Goal: Transaction & Acquisition: Purchase product/service

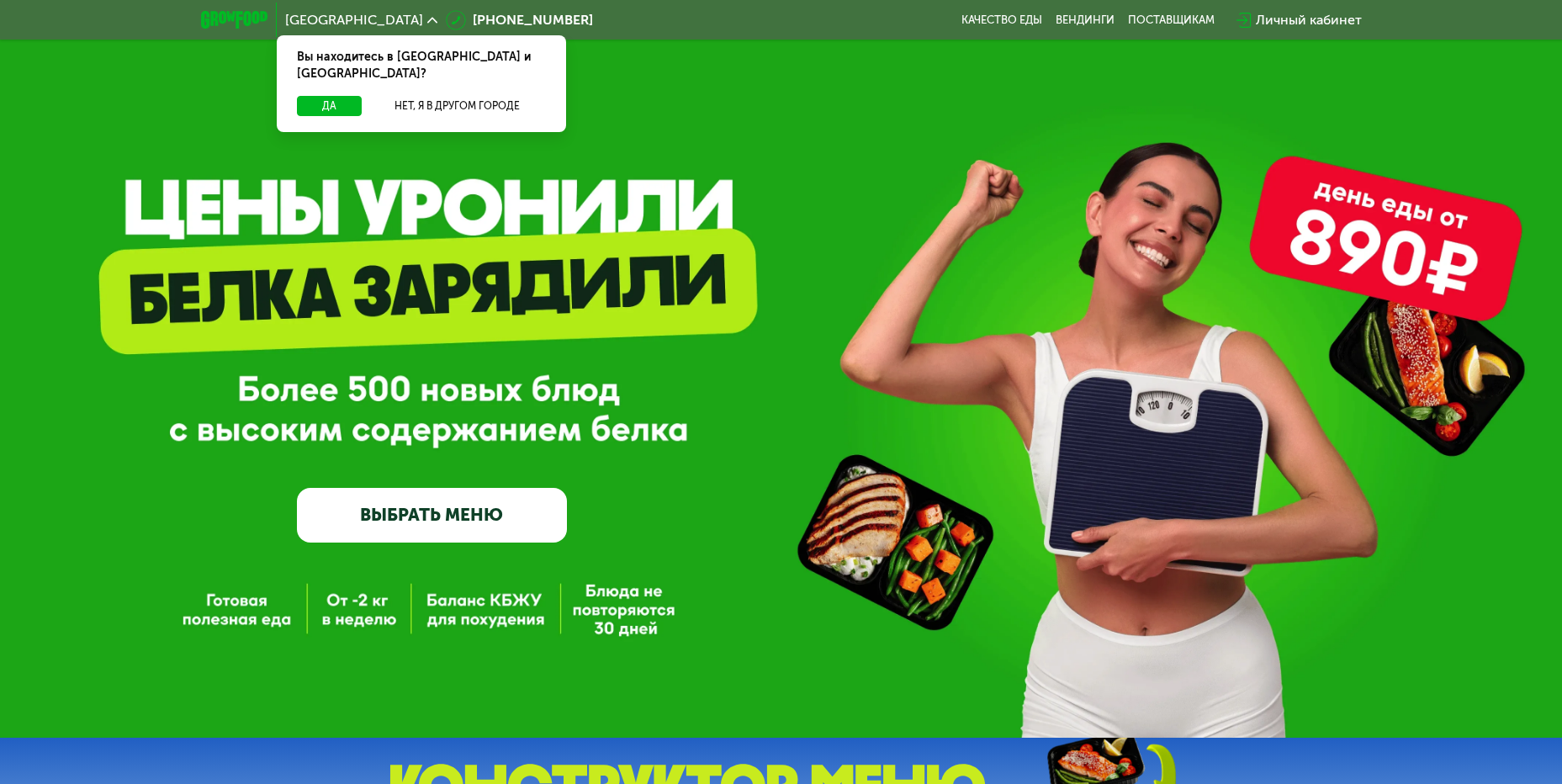
click at [433, 516] on link "ВЫБРАТЬ МЕНЮ" at bounding box center [432, 515] width 270 height 54
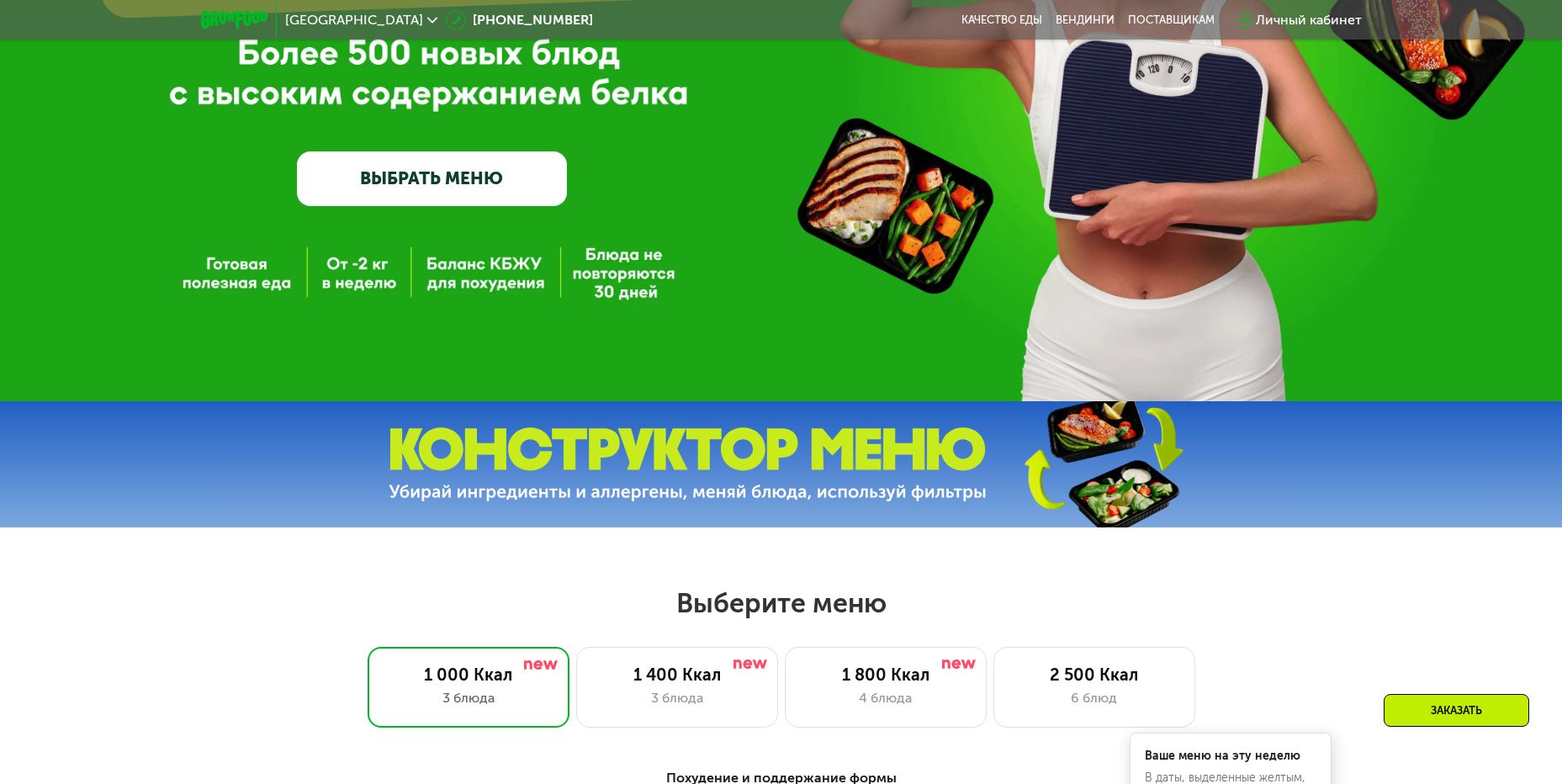
scroll to position [673, 0]
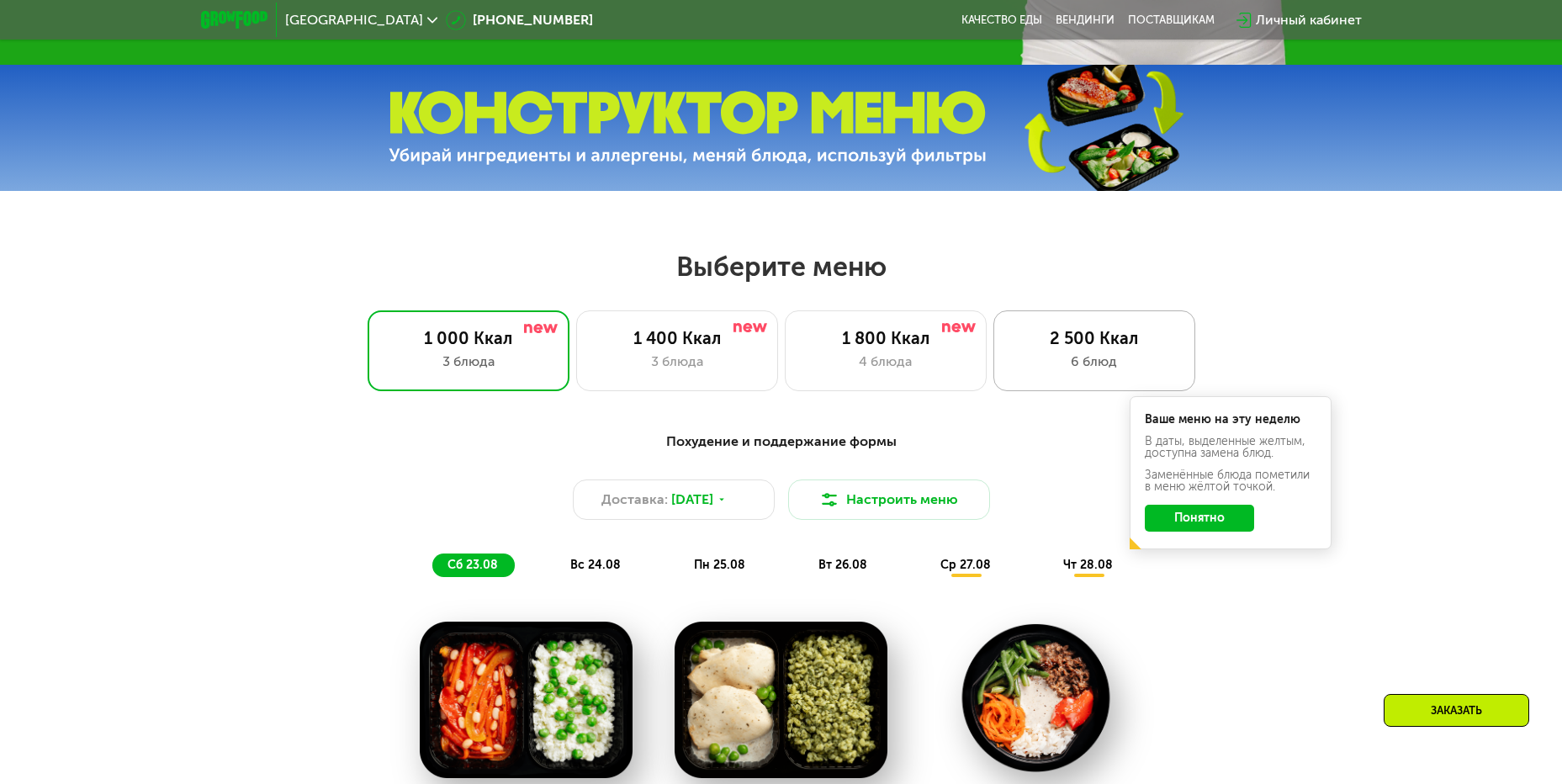
click at [1076, 354] on div "2 500 Ккал 6 блюд" at bounding box center [1095, 351] width 202 height 81
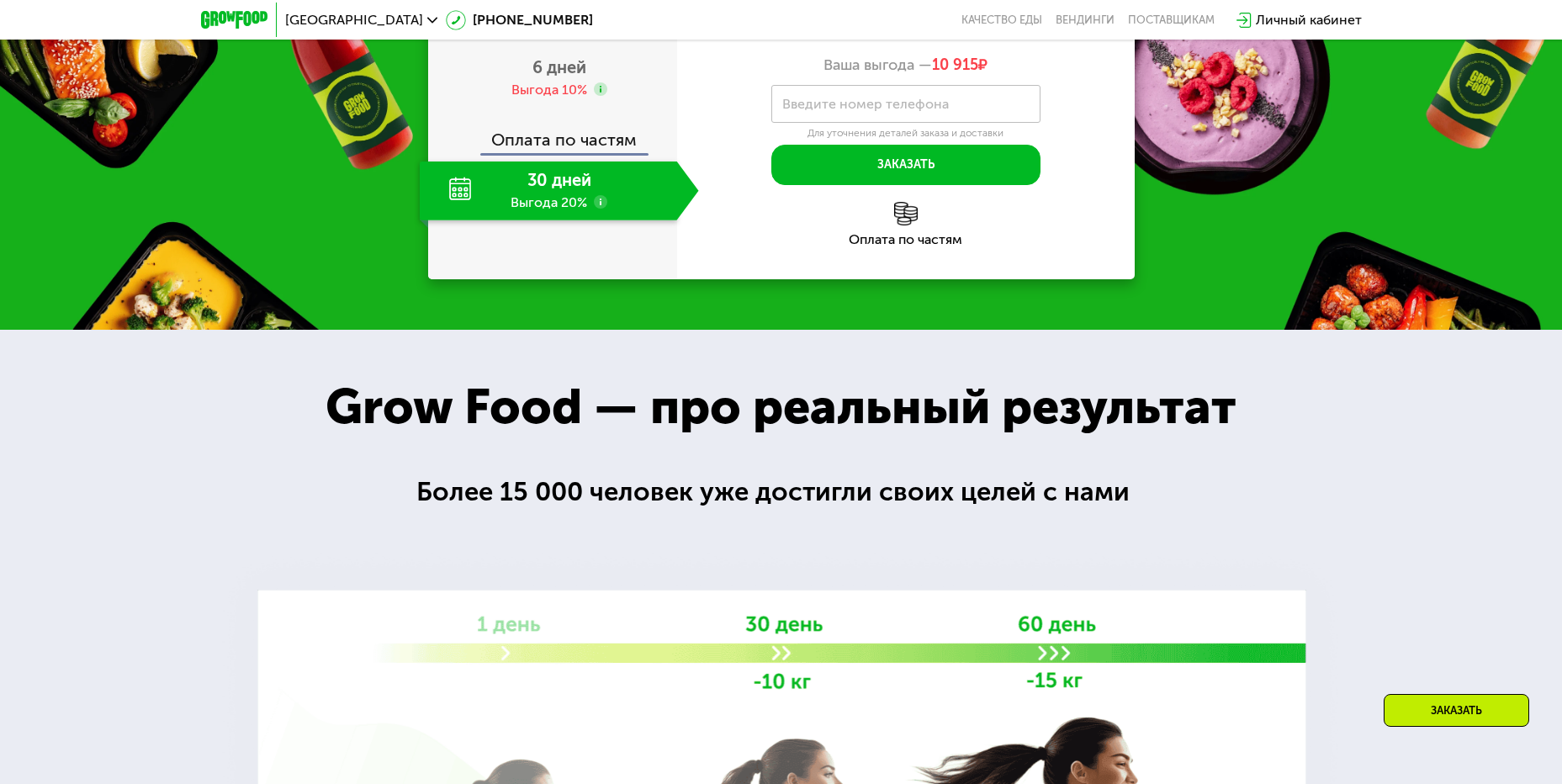
scroll to position [2102, 0]
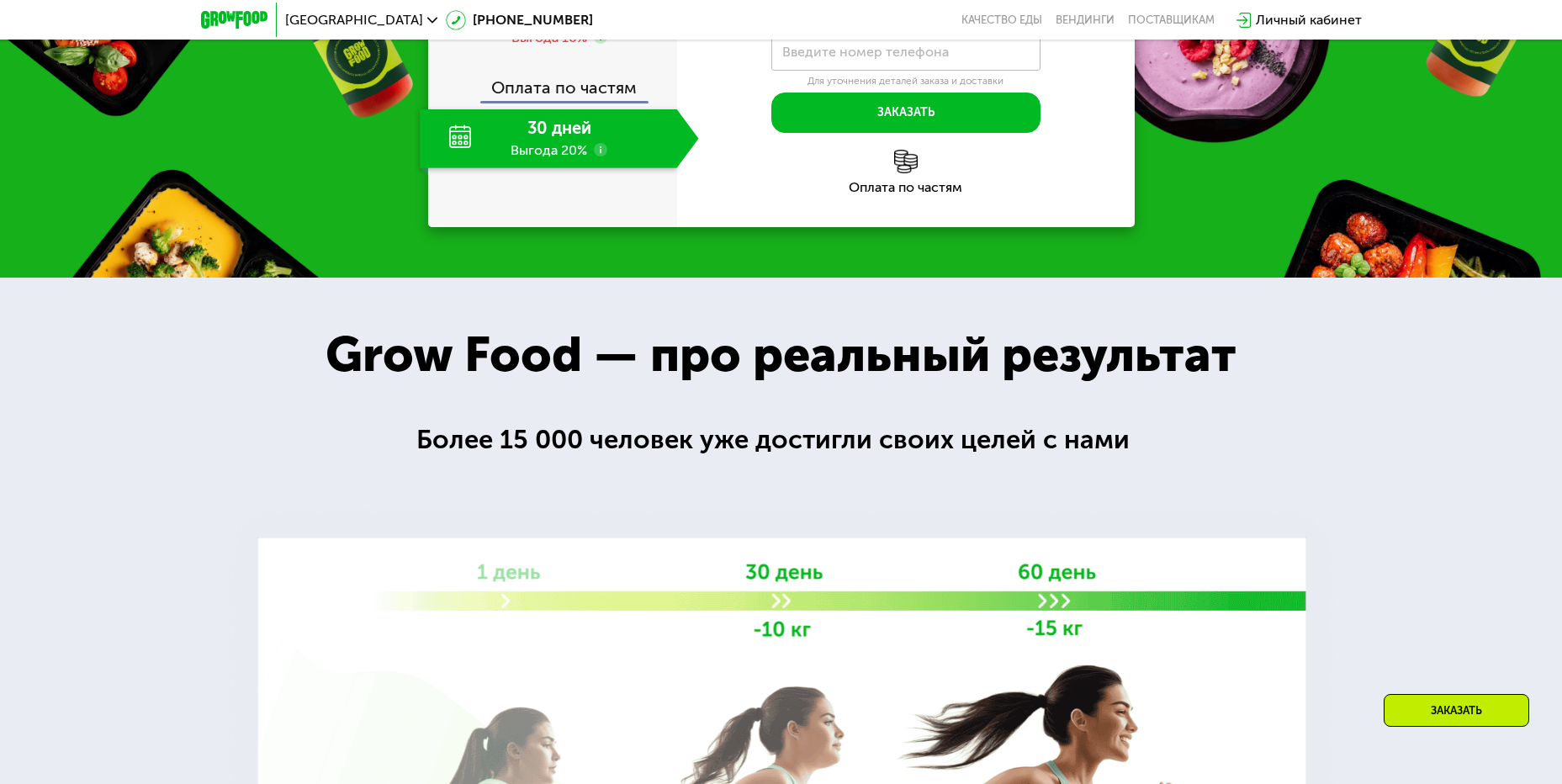
click at [455, 168] on div "30 дней Выгода 20%" at bounding box center [549, 139] width 258 height 59
click at [569, 25] on span "6 дней" at bounding box center [560, 15] width 54 height 20
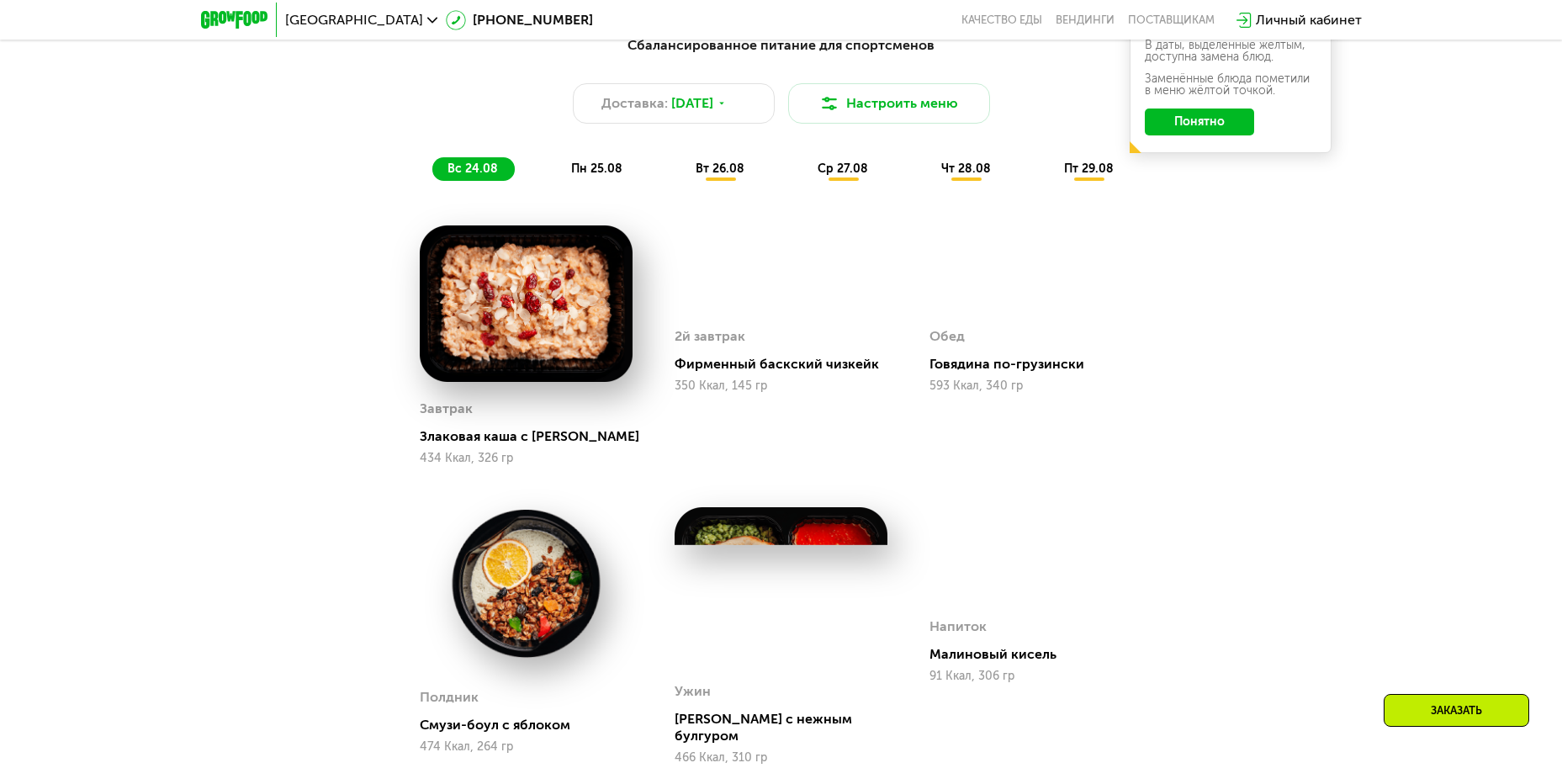
scroll to position [1009, 0]
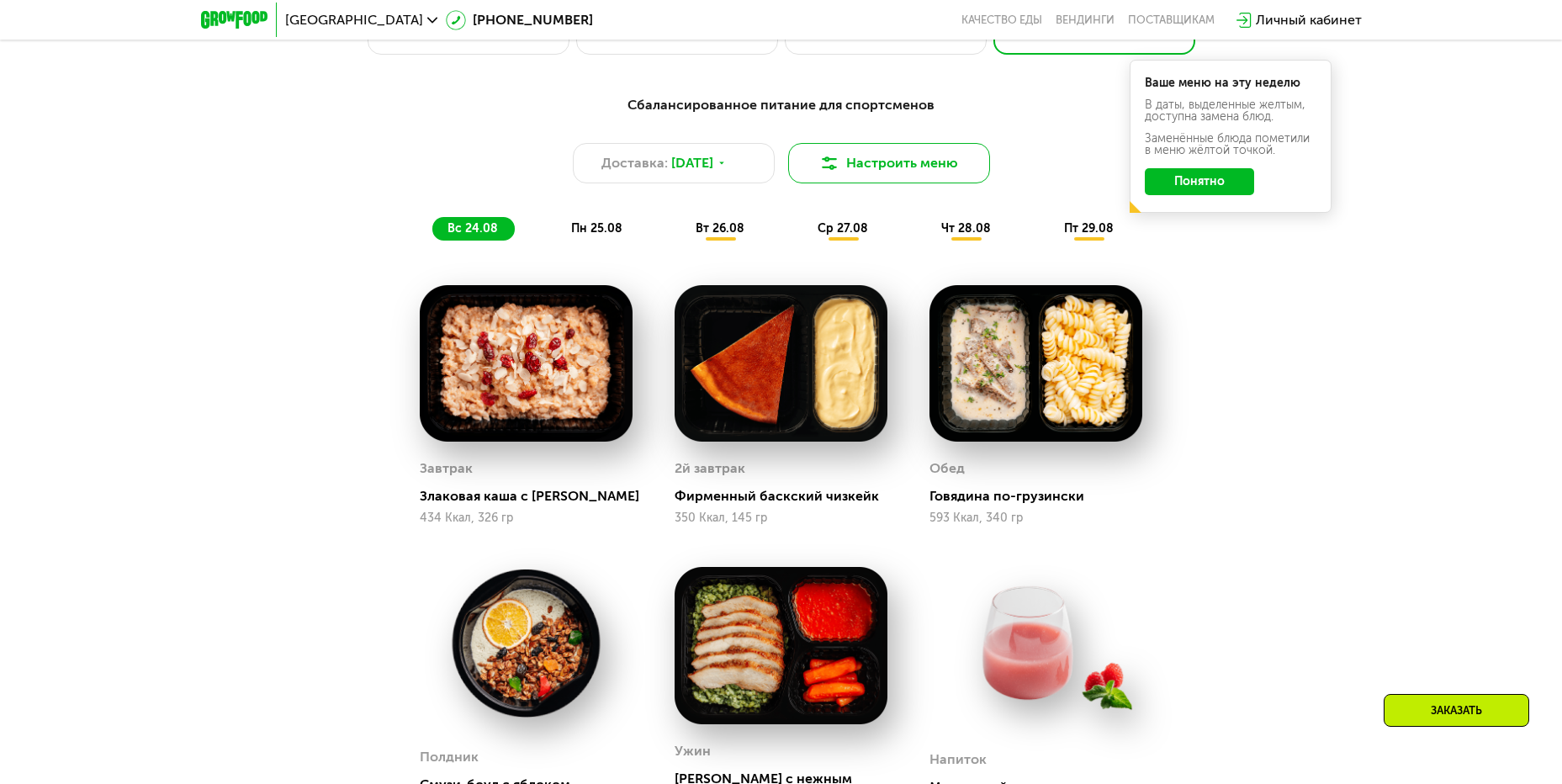
click at [921, 183] on button "Настроить меню" at bounding box center [890, 163] width 202 height 40
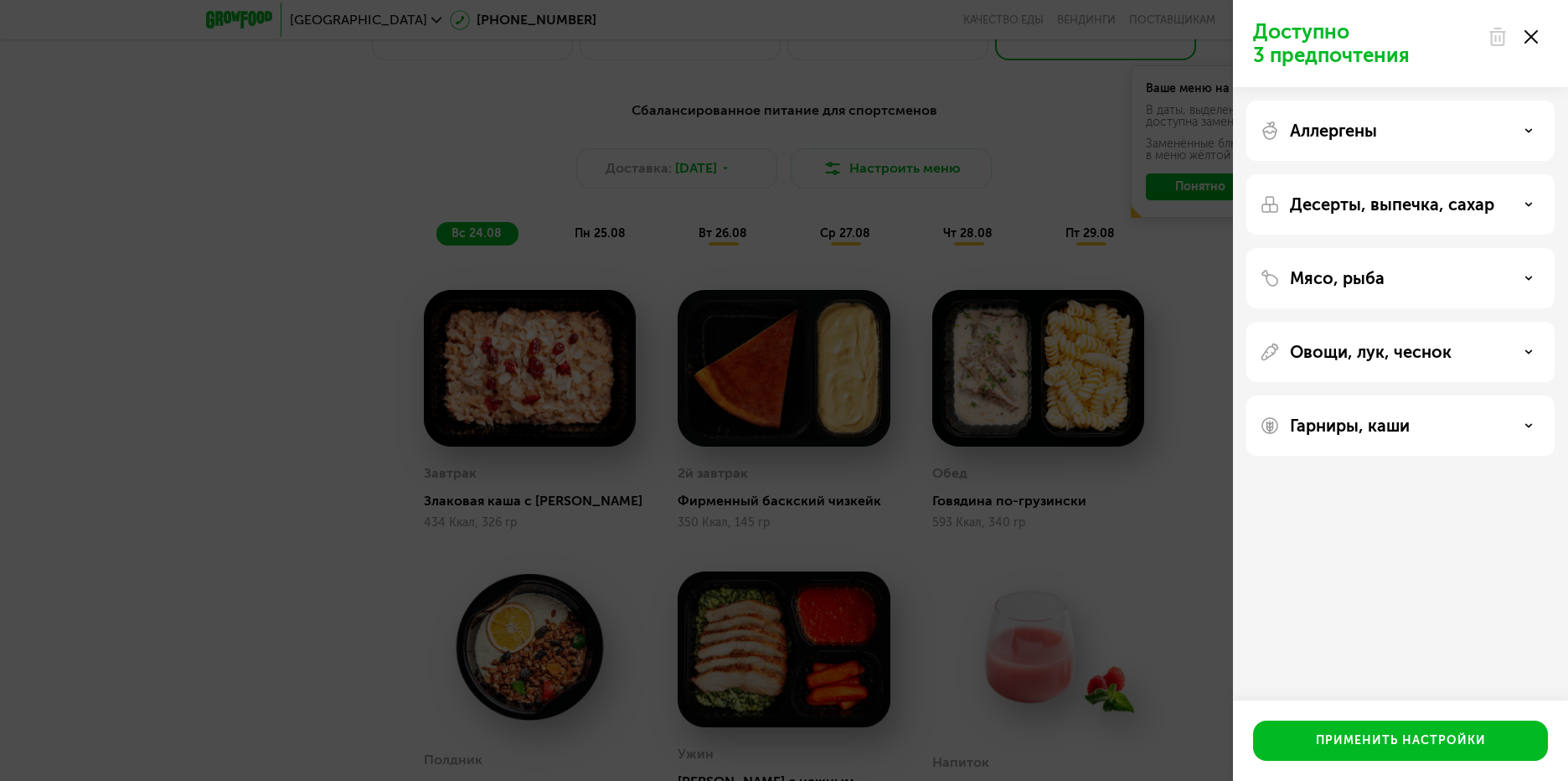
click at [1522, 208] on div "Десерты, выпечка, сахар" at bounding box center [1400, 204] width 282 height 20
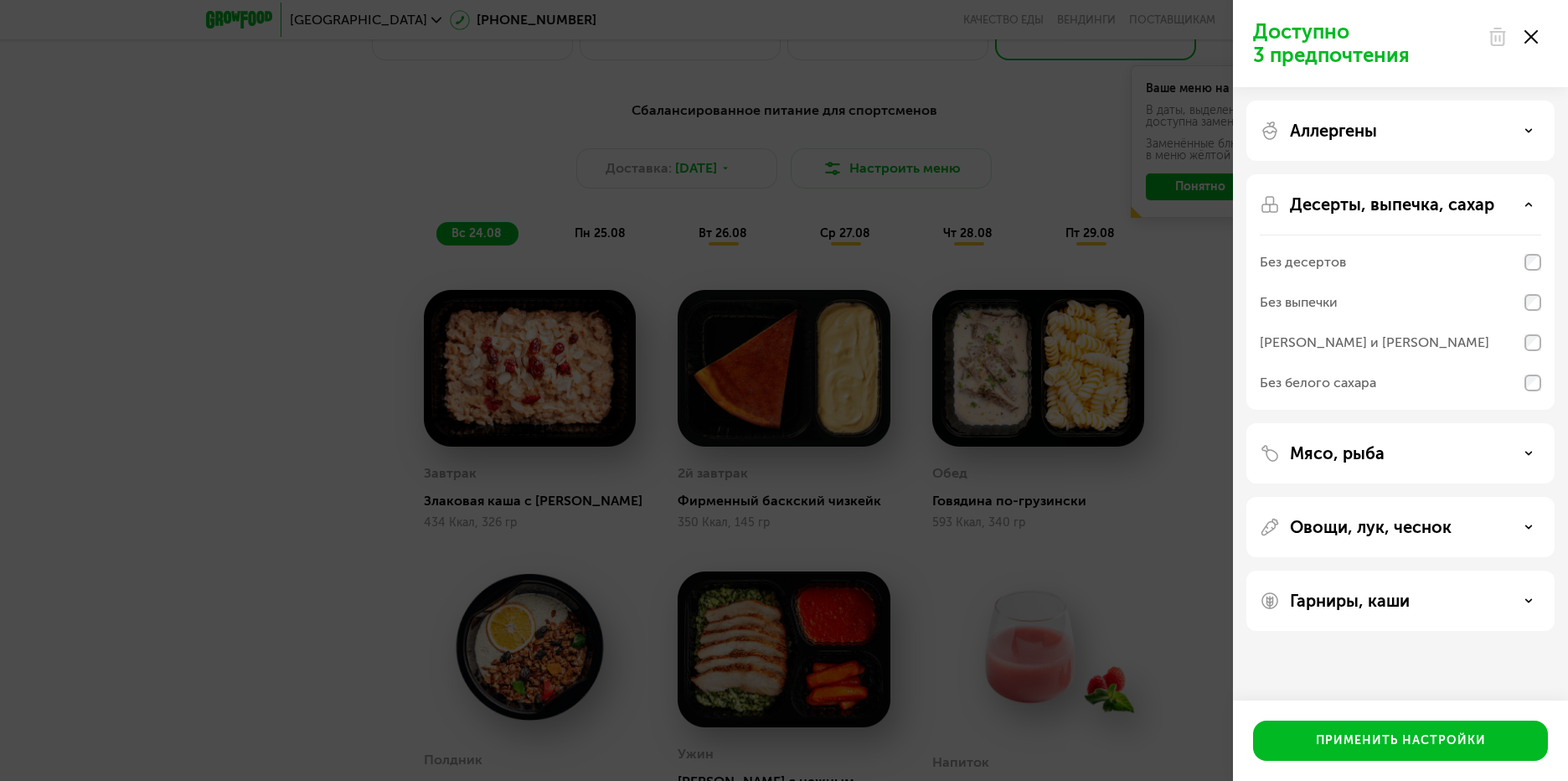
click at [1528, 204] on use at bounding box center [1529, 204] width 6 height 3
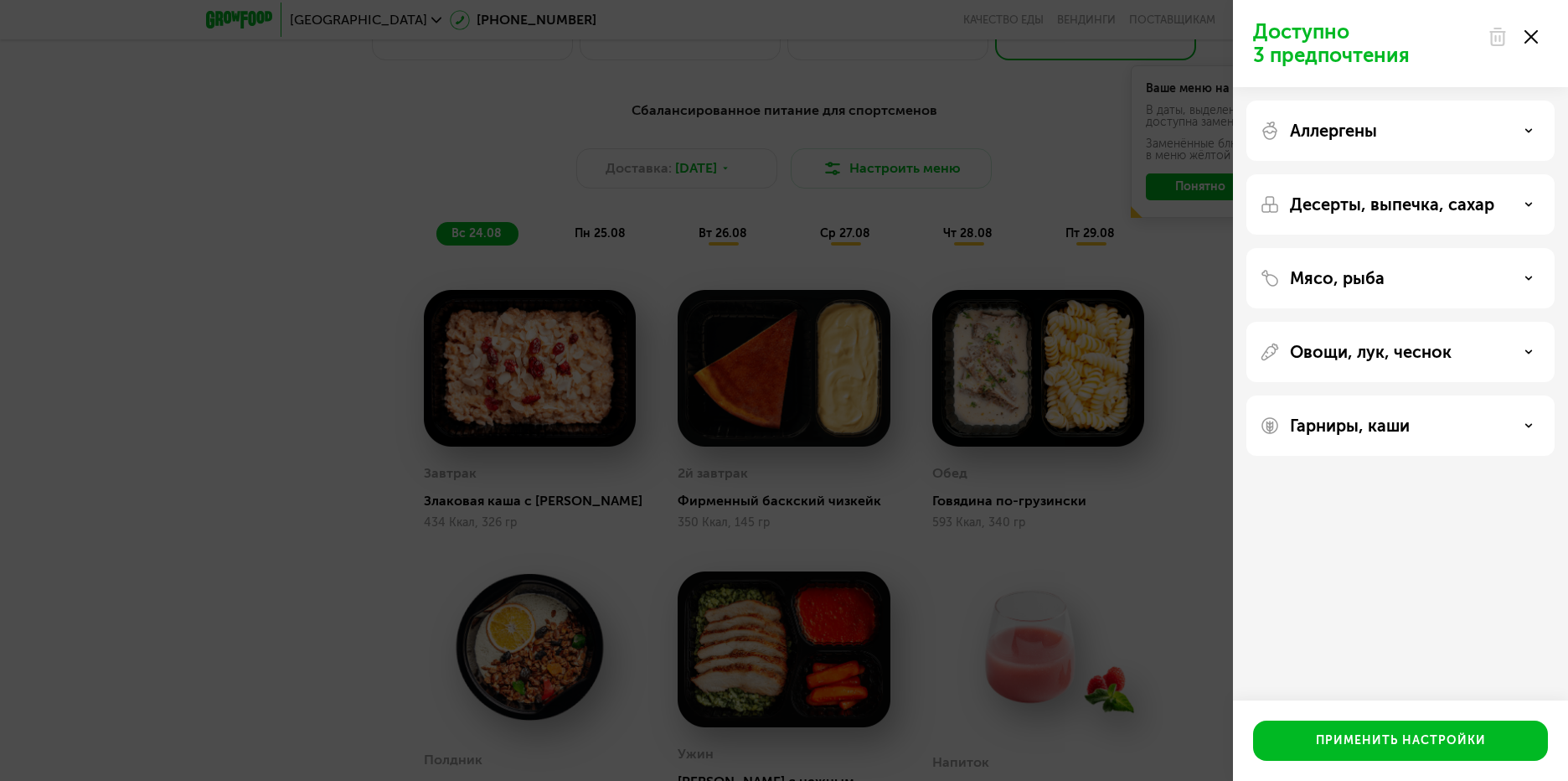
click at [1498, 283] on div "Мясо, рыба" at bounding box center [1400, 278] width 282 height 20
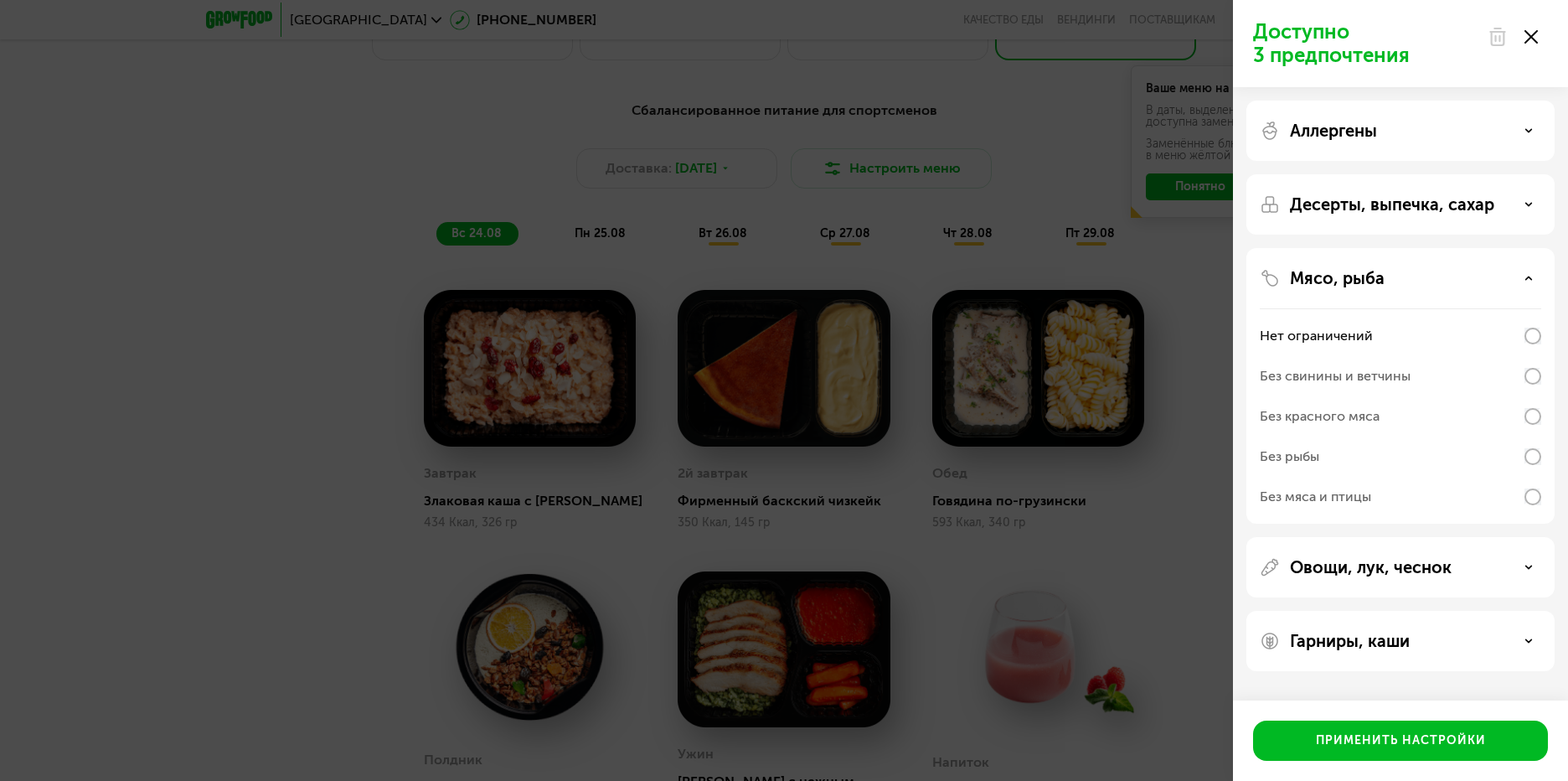
click at [1501, 277] on div "Мясо, рыба" at bounding box center [1400, 278] width 282 height 20
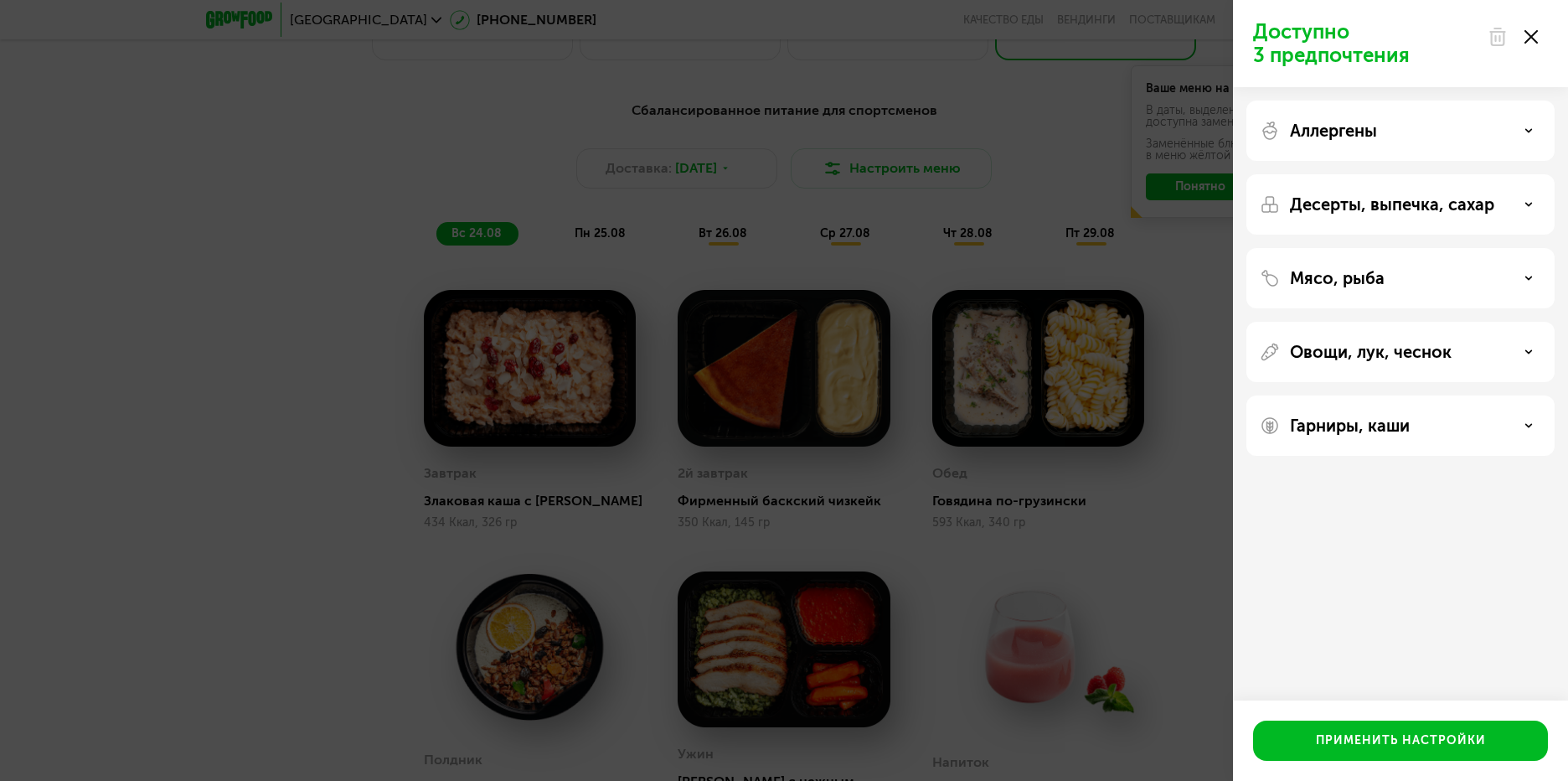
click at [1493, 396] on div "Овощи, лук, чеснок" at bounding box center [1400, 426] width 308 height 60
click at [1524, 349] on icon at bounding box center [1529, 352] width 8 height 8
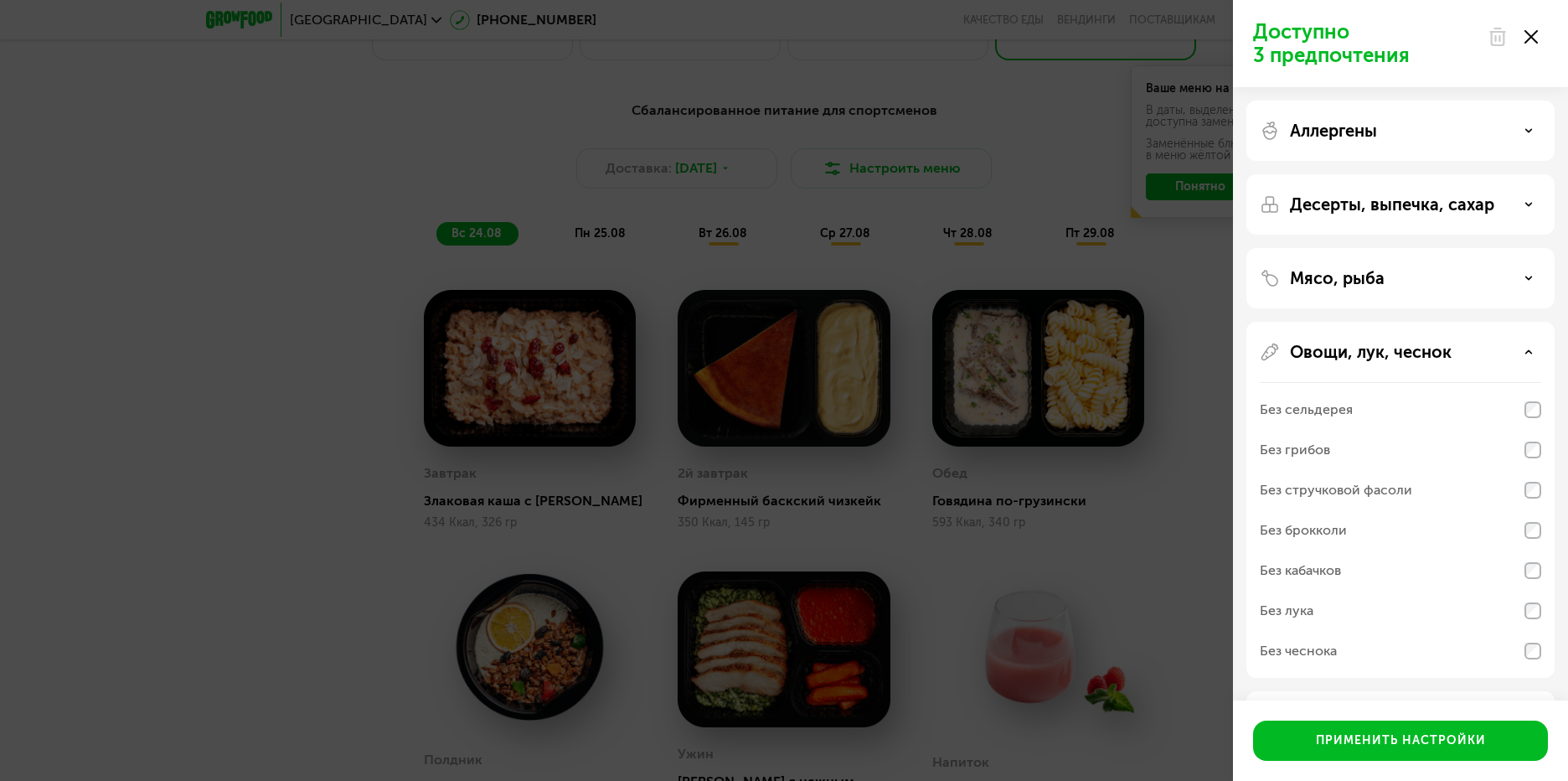
click at [1524, 349] on icon at bounding box center [1529, 352] width 8 height 8
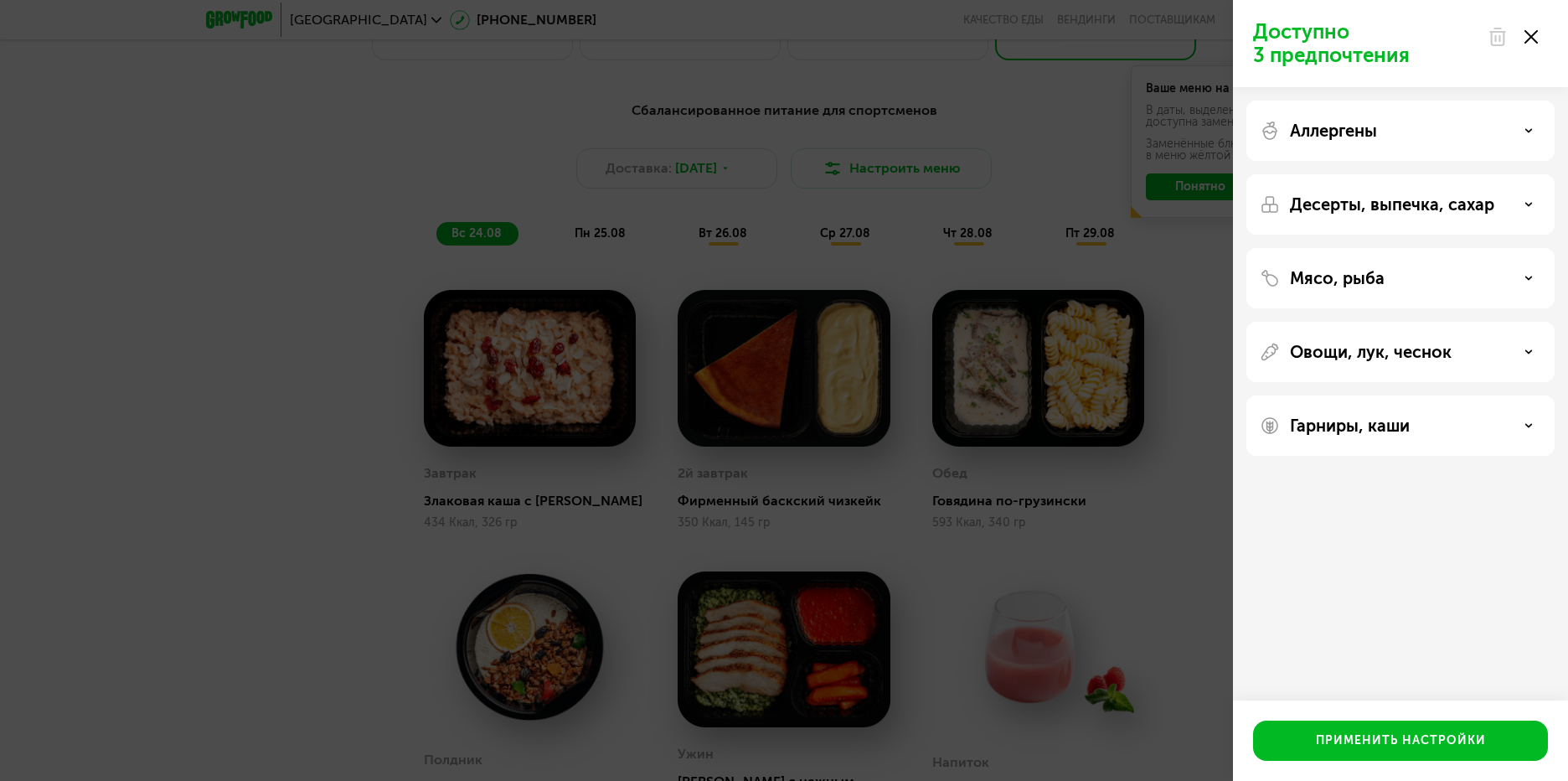
click at [1536, 44] on div at bounding box center [1513, 37] width 70 height 34
drag, startPoint x: 1534, startPoint y: 34, endPoint x: 1428, endPoint y: 47, distance: 106.8
click at [1534, 35] on icon at bounding box center [1531, 37] width 13 height 13
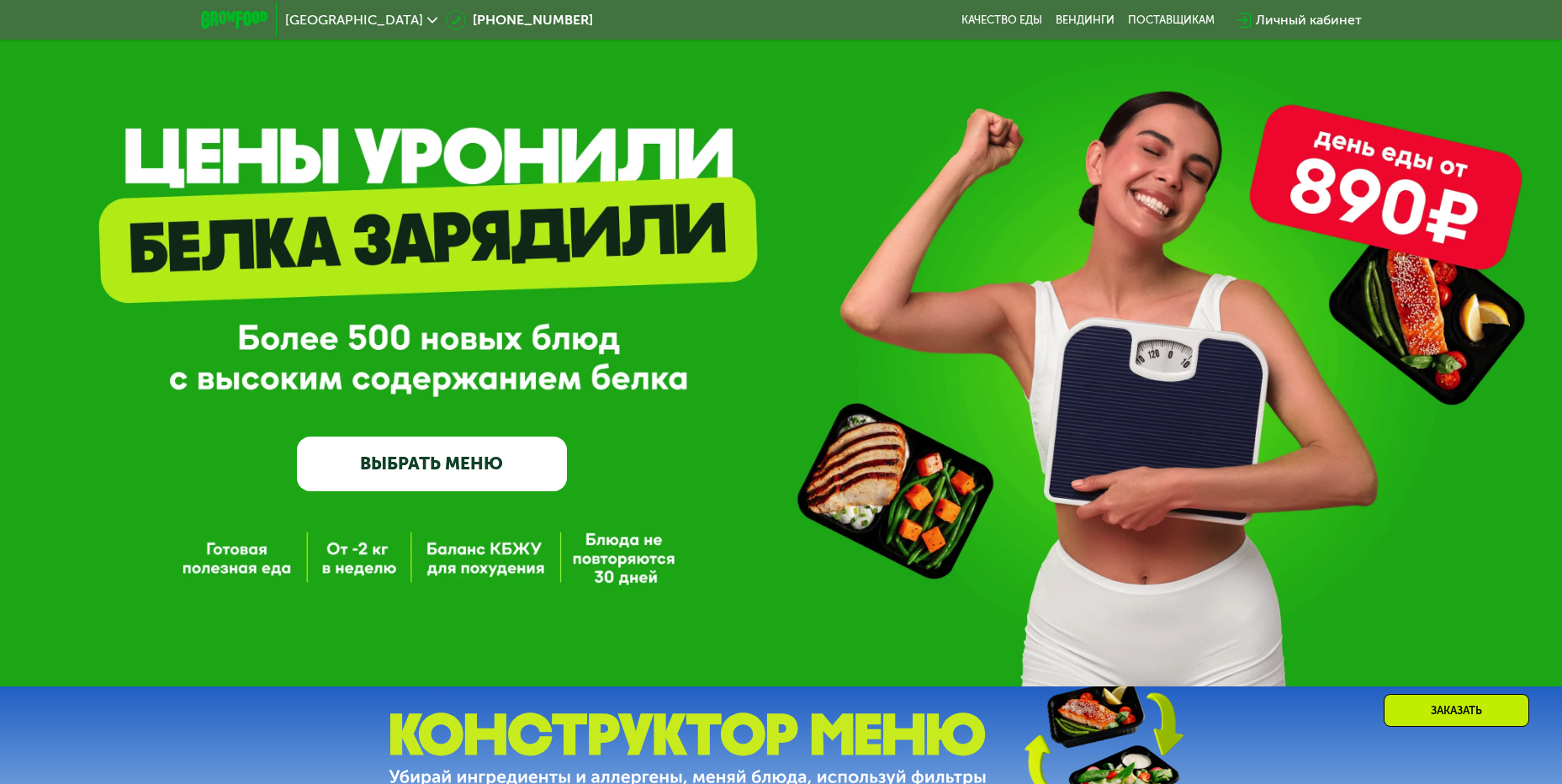
scroll to position [0, 0]
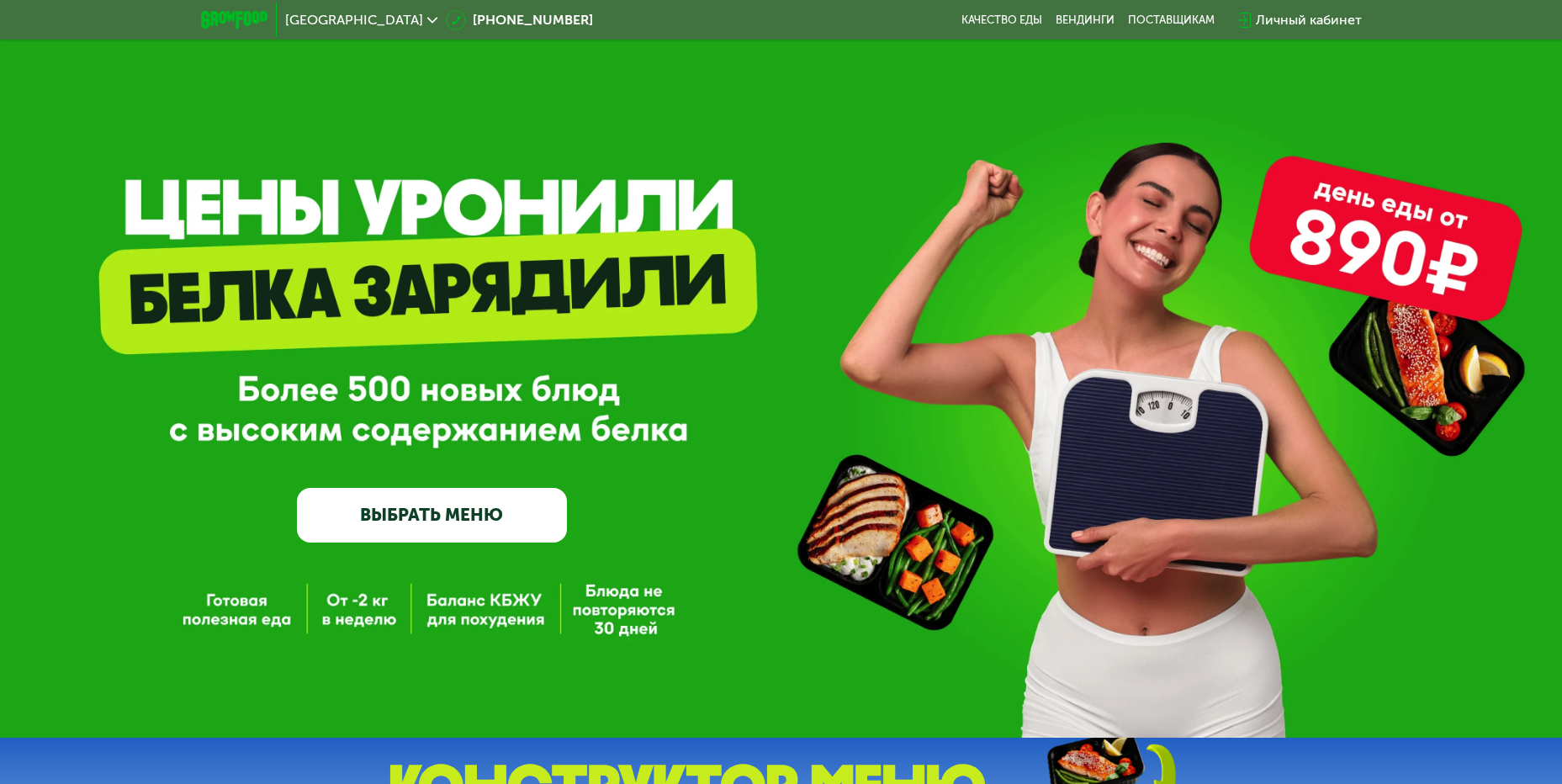
click at [398, 18] on div "[GEOGRAPHIC_DATA]" at bounding box center [361, 20] width 152 height 13
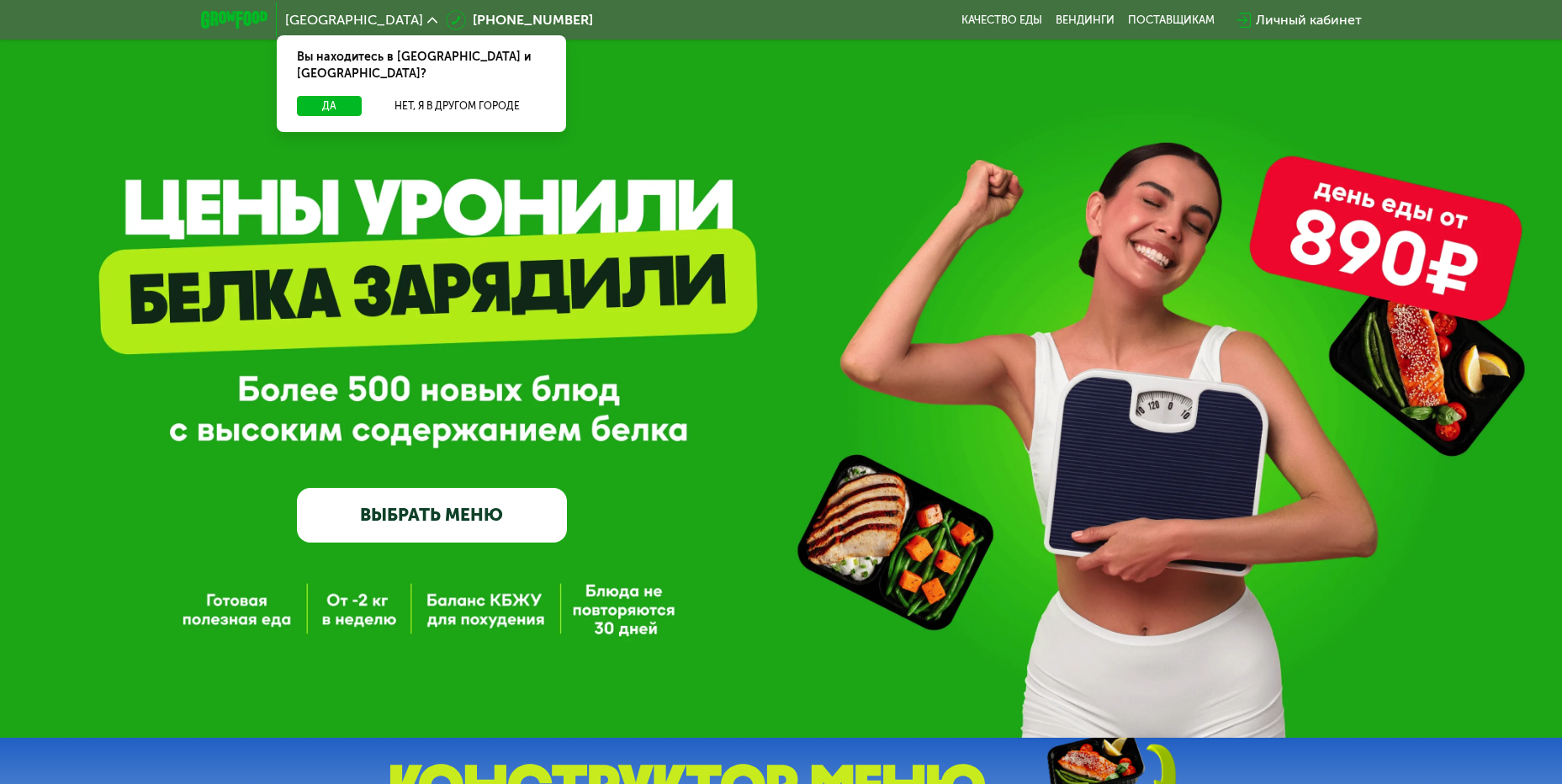
click at [400, 14] on div "[GEOGRAPHIC_DATA]" at bounding box center [361, 20] width 152 height 13
click at [217, 124] on div "GrowFood — доставка правильного питания ВЫБРАТЬ МЕНЮ" at bounding box center [781, 368] width 1562 height 738
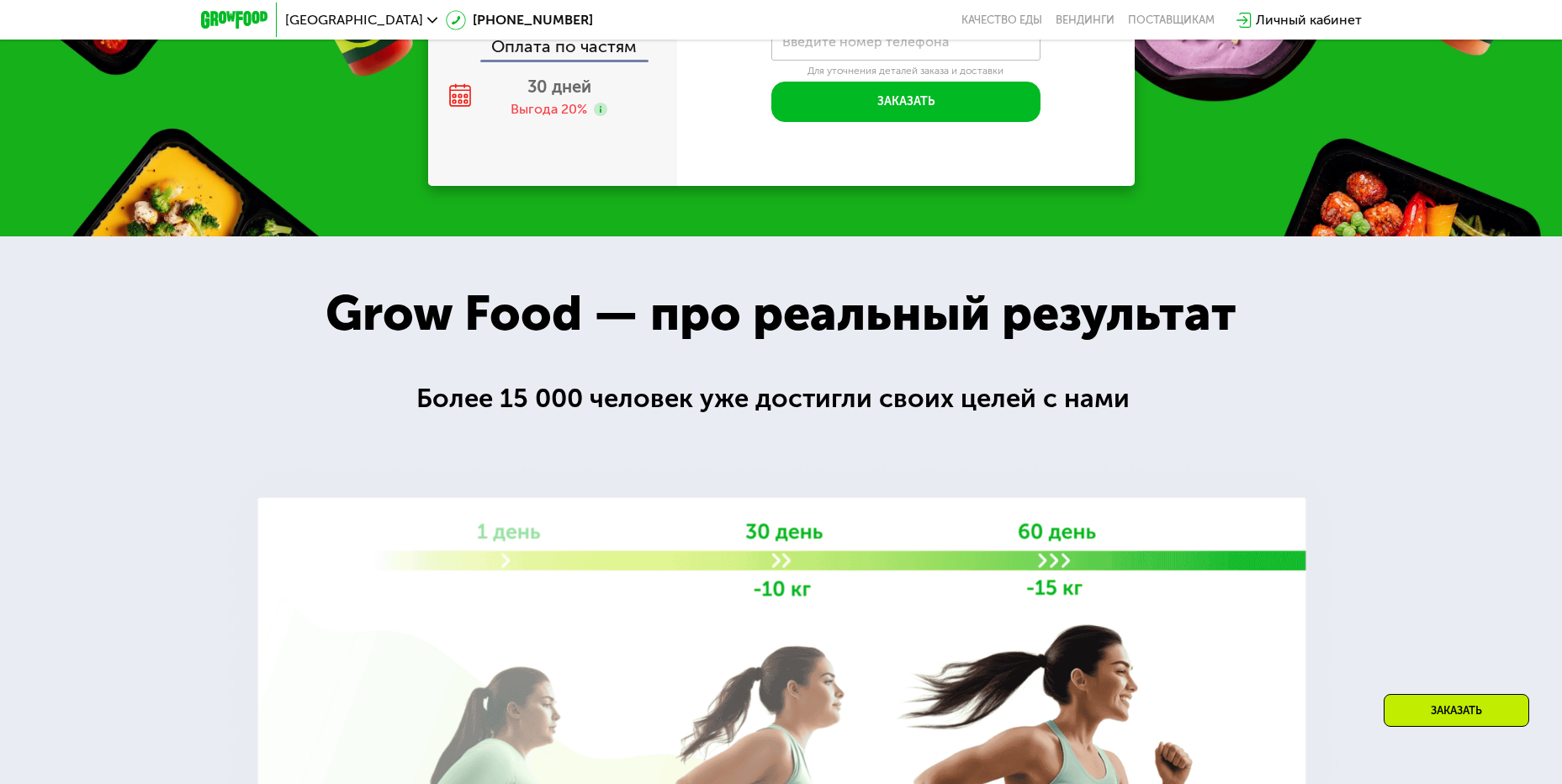
scroll to position [2439, 0]
